Goal: Transaction & Acquisition: Download file/media

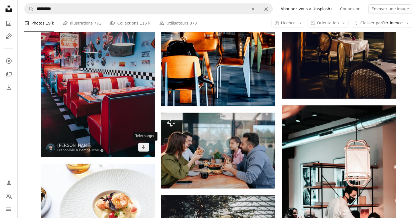
scroll to position [7975, 0]
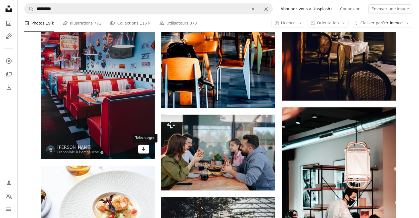
click at [146, 151] on icon "Arrow pointing down" at bounding box center [144, 149] width 4 height 7
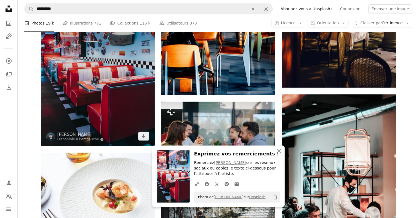
scroll to position [8030, 0]
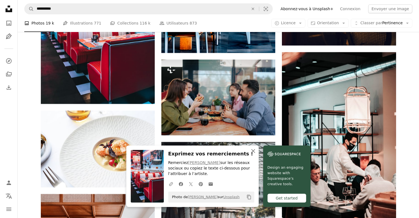
click at [259, 156] on button "An X shape Fermer" at bounding box center [253, 151] width 11 height 11
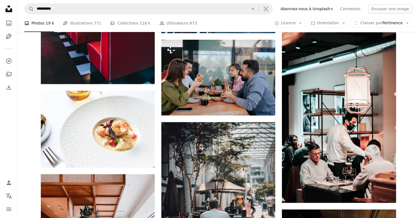
scroll to position [8113, 0]
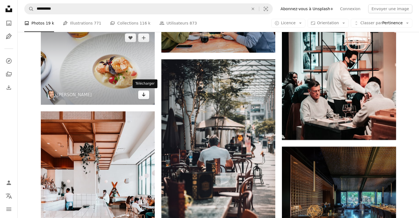
click at [143, 97] on icon "Arrow pointing down" at bounding box center [144, 94] width 4 height 7
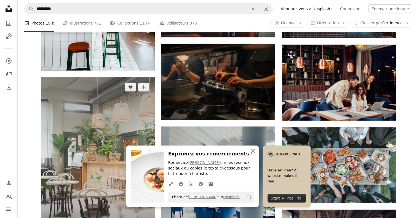
scroll to position [8417, 0]
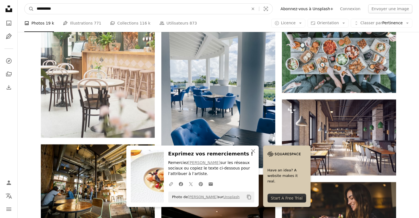
click at [120, 7] on input "**********" at bounding box center [140, 9] width 213 height 10
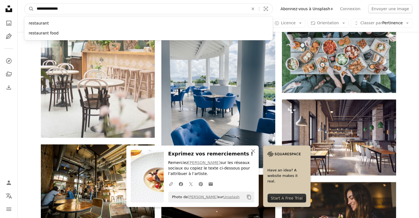
type input "**********"
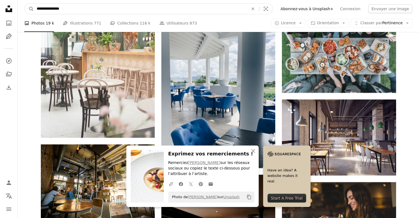
click button "A magnifying glass" at bounding box center [29, 9] width 9 height 10
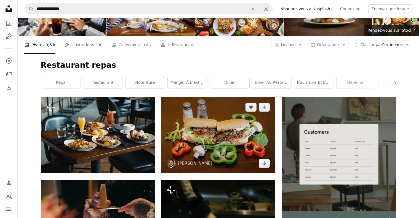
scroll to position [55, 0]
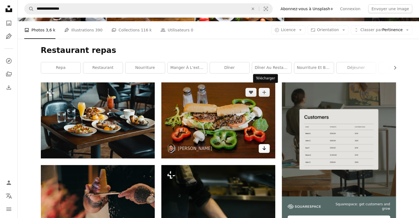
click at [264, 144] on link "Arrow pointing down" at bounding box center [264, 148] width 11 height 9
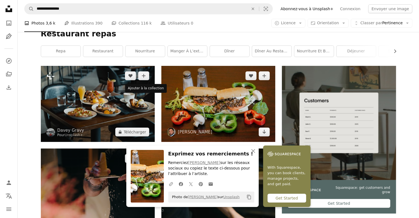
scroll to position [28, 0]
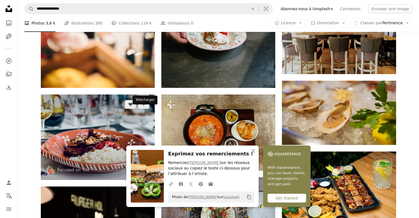
click at [142, 167] on icon "Arrow pointing down" at bounding box center [144, 170] width 4 height 7
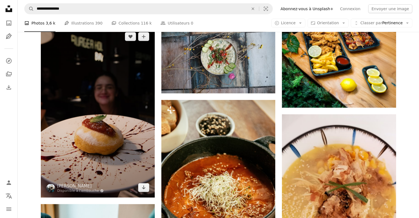
scroll to position [469, 0]
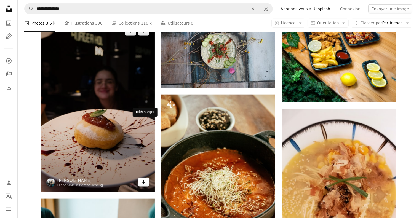
click at [143, 179] on icon "Arrow pointing down" at bounding box center [144, 182] width 4 height 7
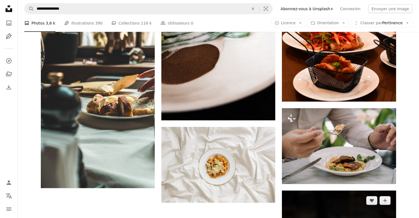
scroll to position [828, 0]
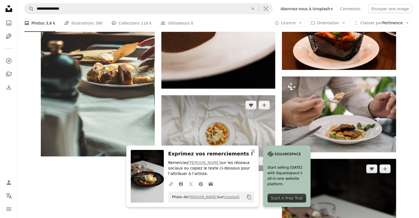
scroll to position [855, 0]
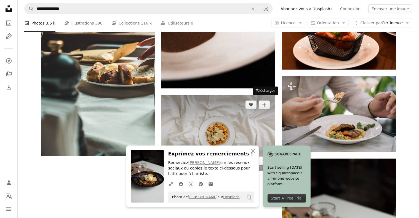
click at [261, 157] on link "Arrow pointing down" at bounding box center [264, 161] width 11 height 9
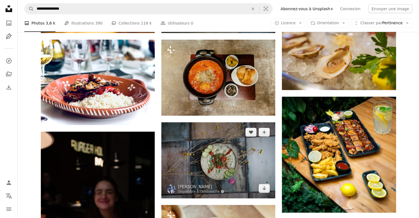
scroll to position [357, 0]
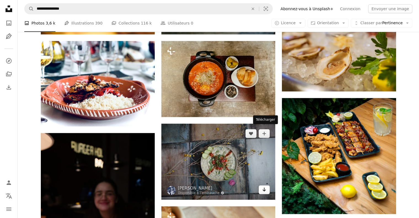
click at [264, 187] on icon "Arrow pointing down" at bounding box center [264, 190] width 4 height 7
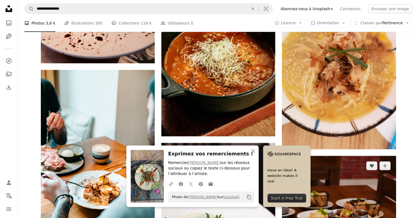
scroll to position [605, 0]
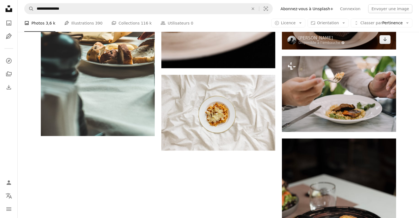
scroll to position [881, 0]
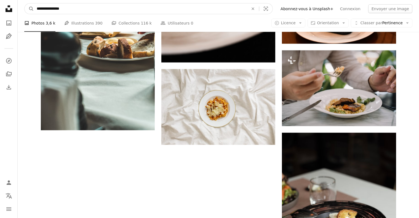
drag, startPoint x: 68, startPoint y: 7, endPoint x: 55, endPoint y: 8, distance: 13.3
click at [55, 8] on input "**********" at bounding box center [140, 9] width 213 height 10
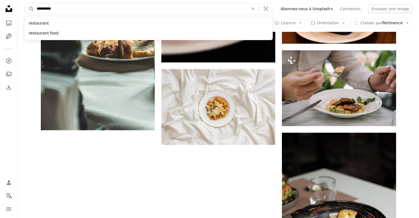
type input "**********"
click at [25, 4] on button "A magnifying glass" at bounding box center [29, 9] width 9 height 10
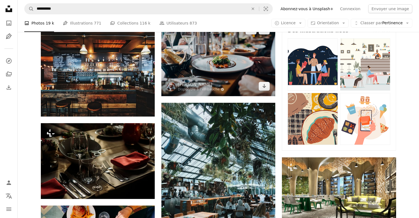
scroll to position [138, 0]
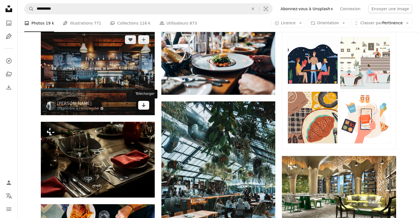
click at [145, 105] on icon "Télécharger" at bounding box center [144, 105] width 4 height 4
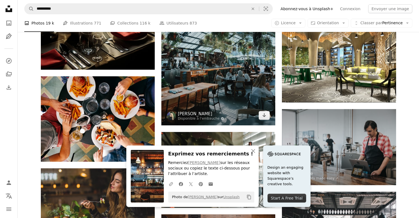
scroll to position [276, 0]
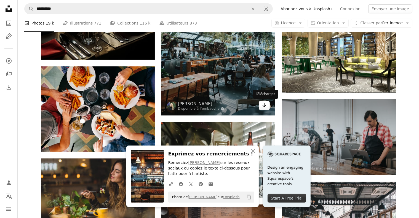
click at [262, 108] on icon "Arrow pointing down" at bounding box center [264, 105] width 4 height 7
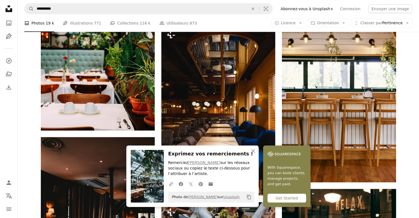
scroll to position [552, 0]
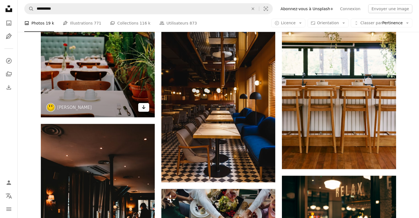
click at [142, 108] on icon "Arrow pointing down" at bounding box center [144, 107] width 4 height 7
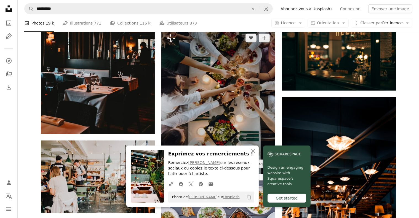
scroll to position [717, 0]
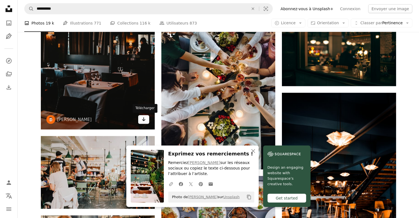
click at [142, 120] on icon "Télécharger" at bounding box center [144, 120] width 4 height 4
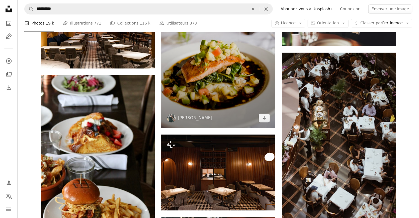
scroll to position [1104, 0]
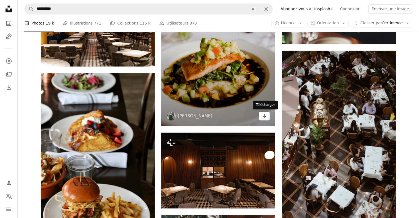
click at [266, 116] on icon "Télécharger" at bounding box center [265, 116] width 4 height 4
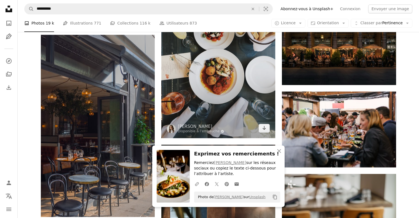
scroll to position [1352, 0]
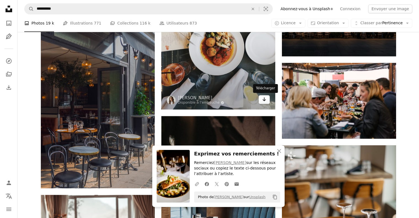
click at [263, 101] on icon "Arrow pointing down" at bounding box center [264, 99] width 4 height 7
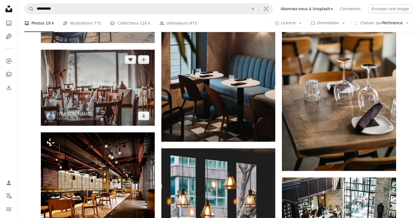
scroll to position [1490, 0]
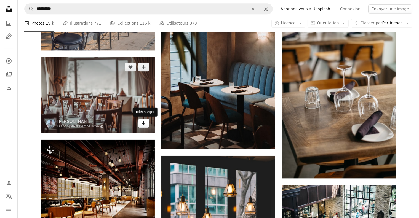
click at [143, 127] on link "Arrow pointing down" at bounding box center [143, 123] width 11 height 9
